Goal: Find specific page/section: Find specific page/section

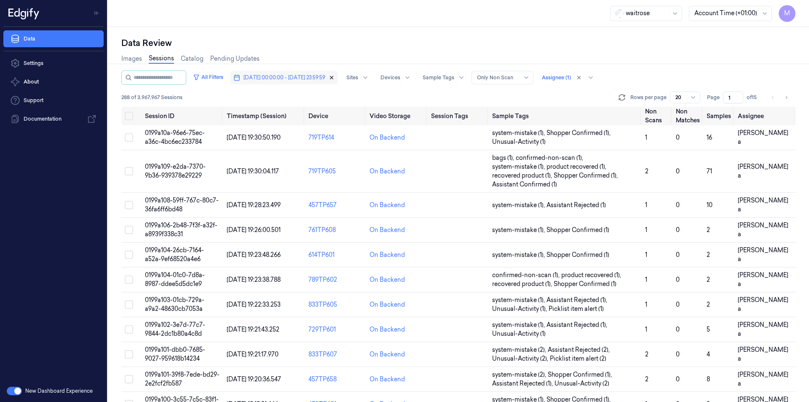
click at [335, 78] on icon "button" at bounding box center [332, 78] width 6 height 6
click at [258, 79] on span "Dates" at bounding box center [251, 78] width 14 height 8
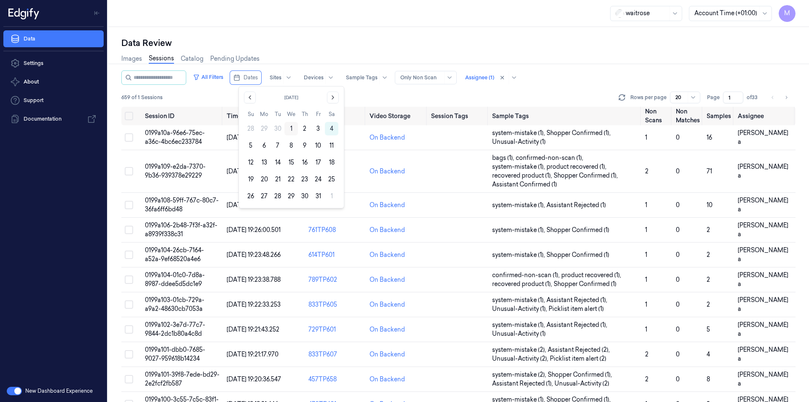
click at [293, 128] on button "1" at bounding box center [290, 128] width 13 height 13
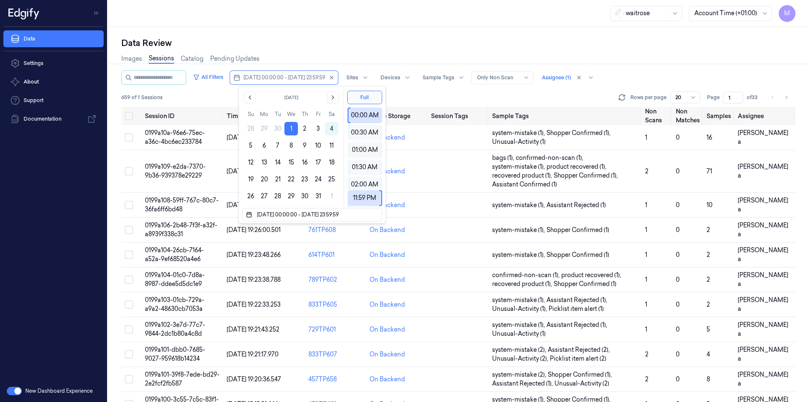
click at [340, 46] on div "Data Review" at bounding box center [458, 43] width 674 height 12
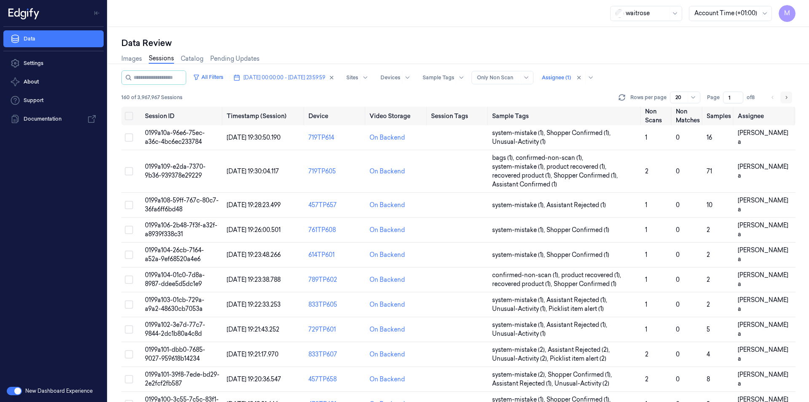
click at [784, 95] on icon "Go to next page" at bounding box center [786, 97] width 5 height 7
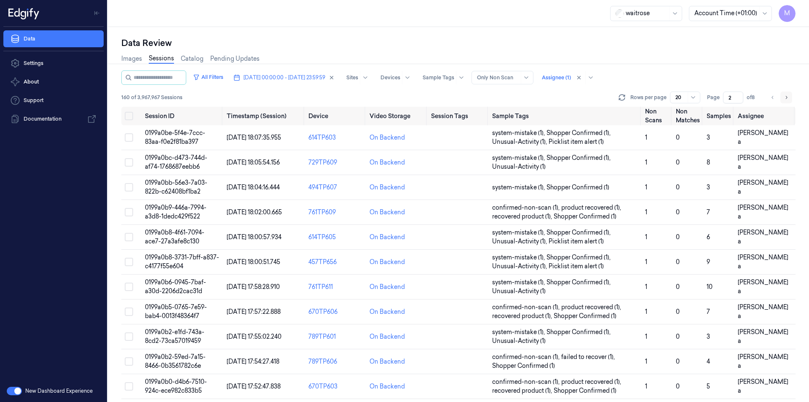
click at [784, 95] on icon "Go to next page" at bounding box center [786, 97] width 5 height 7
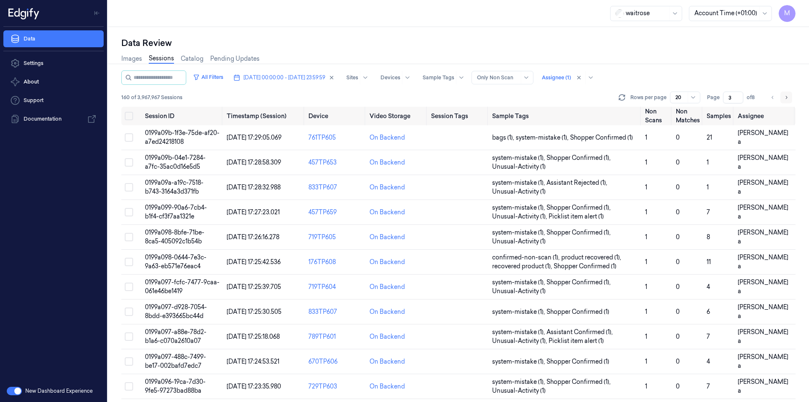
click at [784, 95] on icon "Go to next page" at bounding box center [786, 97] width 5 height 7
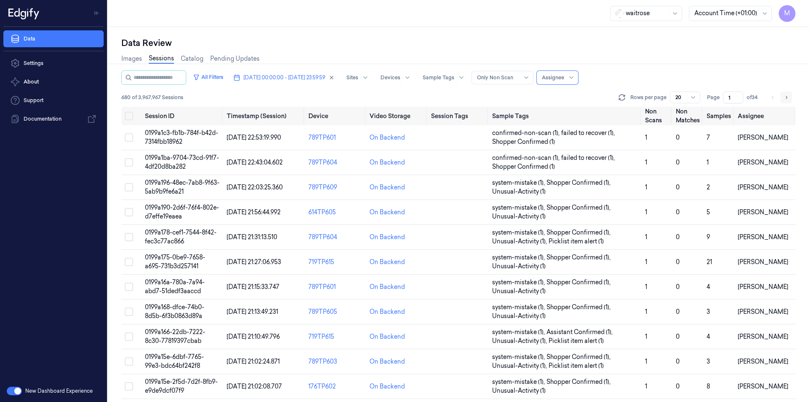
click at [785, 98] on icon "Go to next page" at bounding box center [786, 97] width 5 height 7
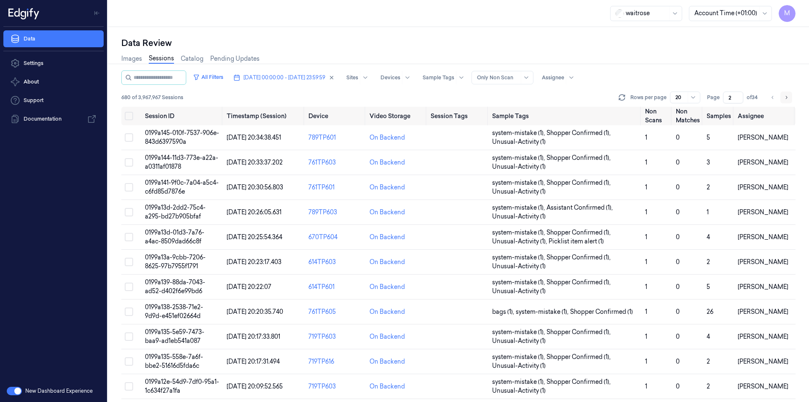
click at [785, 98] on icon "Go to next page" at bounding box center [786, 97] width 5 height 7
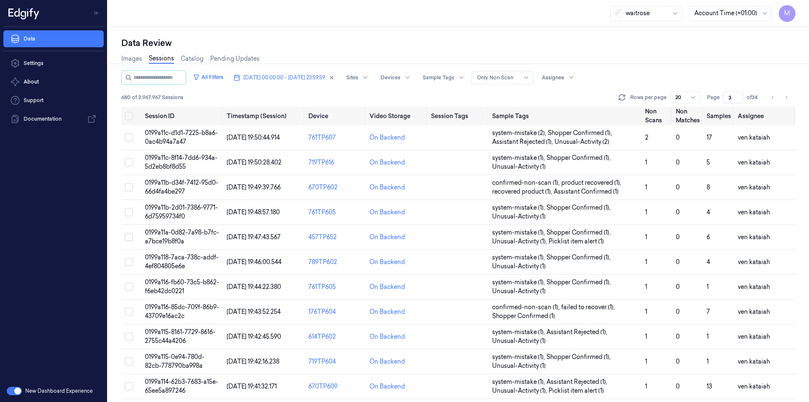
click at [279, 30] on div "Data Review Images Sessions Catalog Pending Updates All Filters [DATE] 00:00:00…" at bounding box center [458, 214] width 701 height 375
click at [788, 96] on icon "Go to next page" at bounding box center [786, 97] width 5 height 7
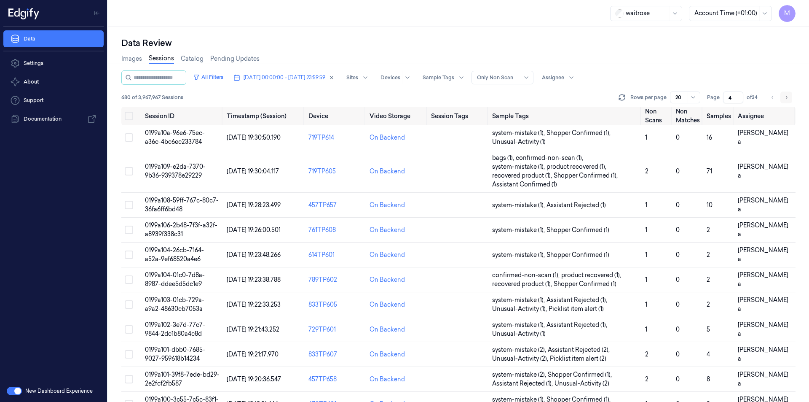
click at [788, 96] on icon "Go to next page" at bounding box center [786, 97] width 5 height 7
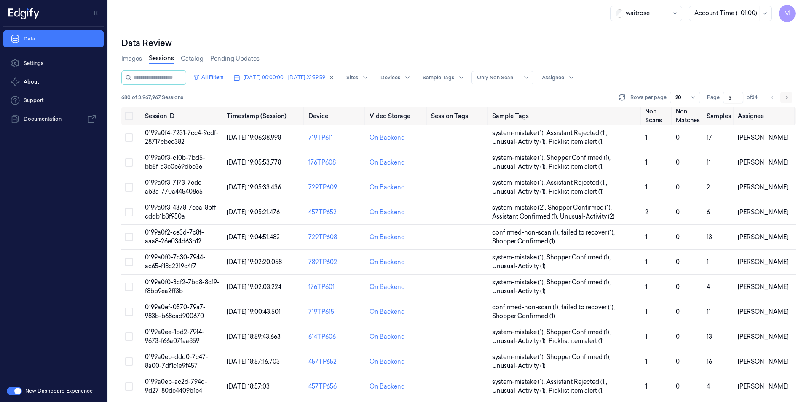
click at [788, 96] on icon "Go to next page" at bounding box center [786, 97] width 5 height 7
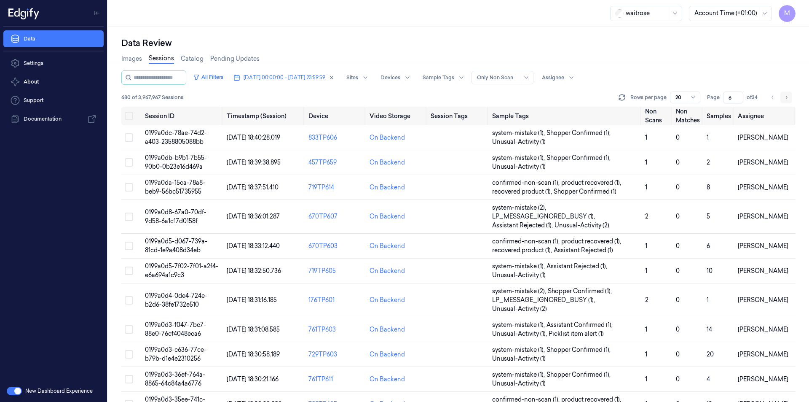
click at [788, 96] on icon "Go to next page" at bounding box center [786, 97] width 5 height 7
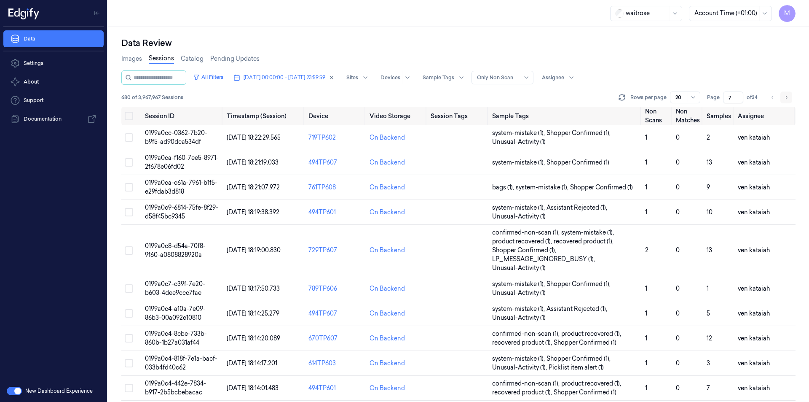
click at [788, 96] on icon "Go to next page" at bounding box center [786, 97] width 5 height 7
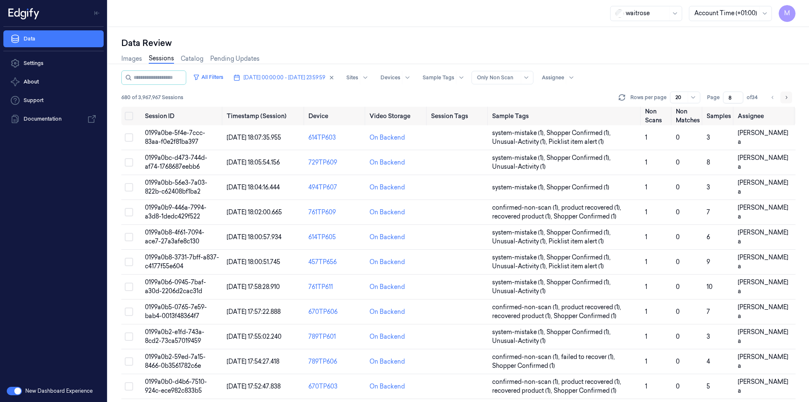
click at [788, 96] on icon "Go to next page" at bounding box center [786, 97] width 5 height 7
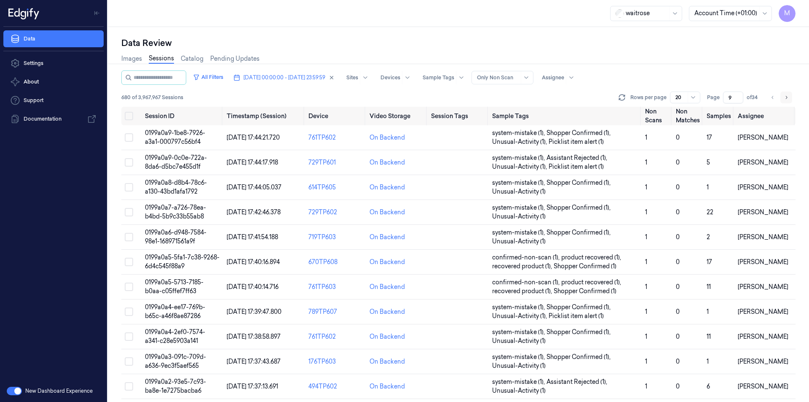
click at [783, 98] on button "Go to next page" at bounding box center [786, 97] width 12 height 12
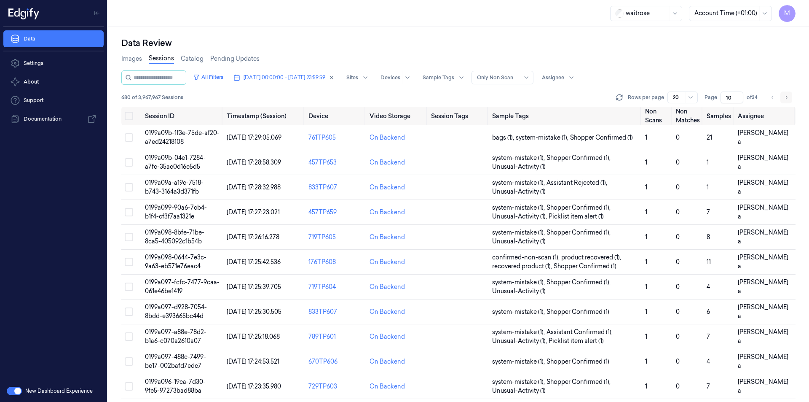
click at [783, 98] on button "Go to next page" at bounding box center [786, 97] width 12 height 12
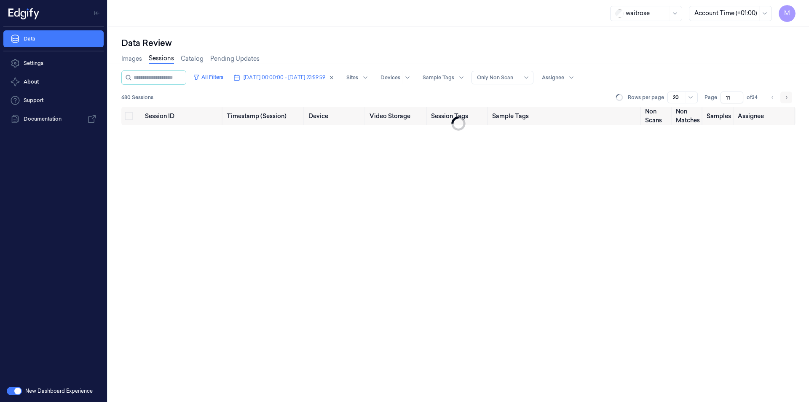
click at [783, 98] on button "Go to next page" at bounding box center [786, 97] width 12 height 12
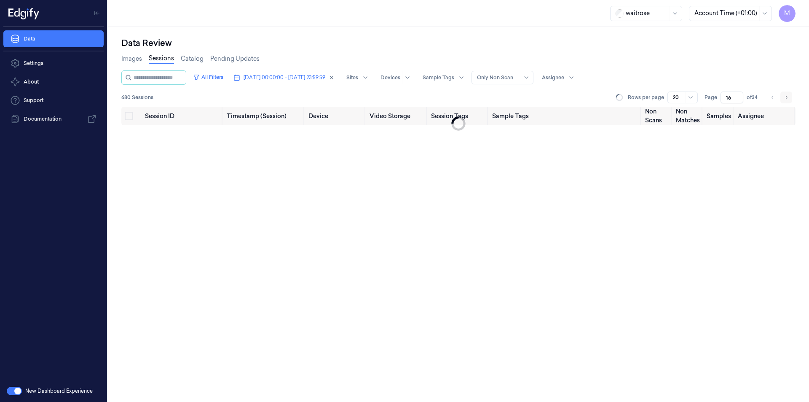
click at [783, 98] on button "Go to next page" at bounding box center [786, 97] width 12 height 12
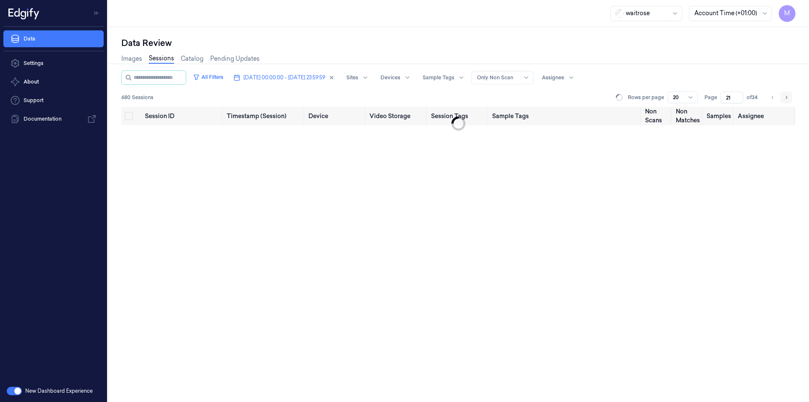
click at [783, 98] on button "Go to next page" at bounding box center [786, 97] width 12 height 12
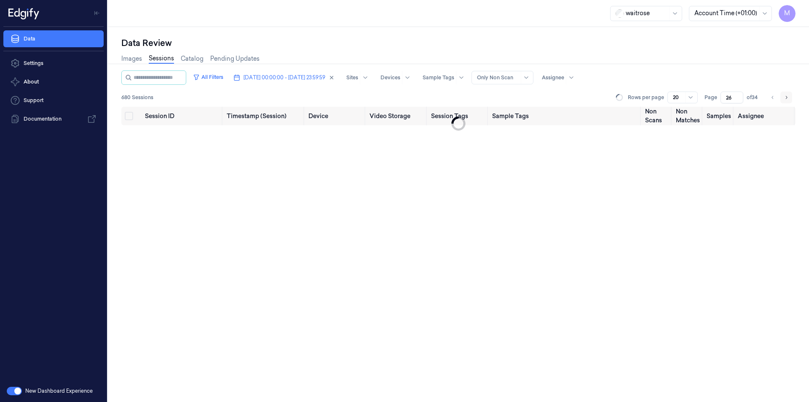
click at [783, 98] on button "Go to next page" at bounding box center [786, 97] width 12 height 12
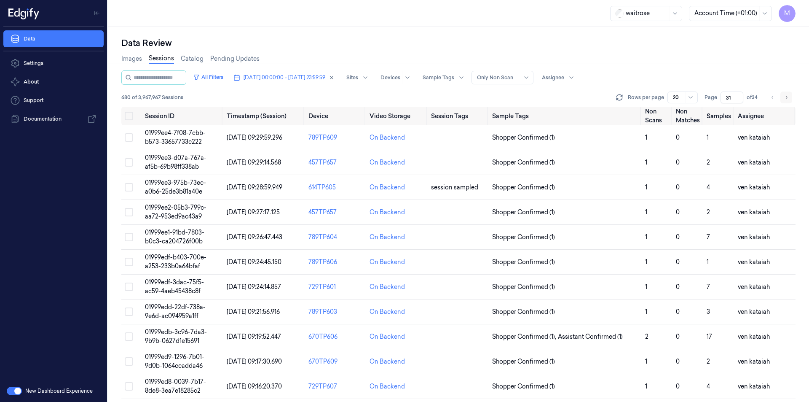
click at [783, 98] on button "Go to next page" at bounding box center [786, 97] width 12 height 12
type input "32"
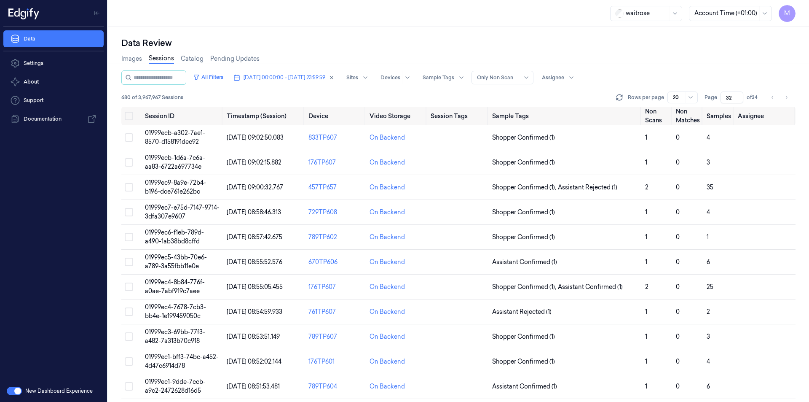
click at [533, 51] on div "Images Sessions Catalog Pending Updates" at bounding box center [458, 59] width 674 height 21
